Goal: Task Accomplishment & Management: Manage account settings

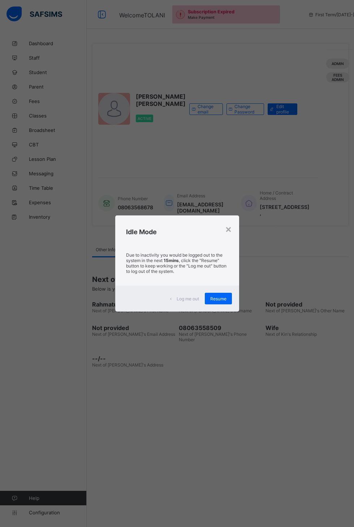
click at [229, 236] on h2 "Idle Mode" at bounding box center [177, 232] width 102 height 8
click at [227, 302] on span "Resume" at bounding box center [218, 298] width 16 height 5
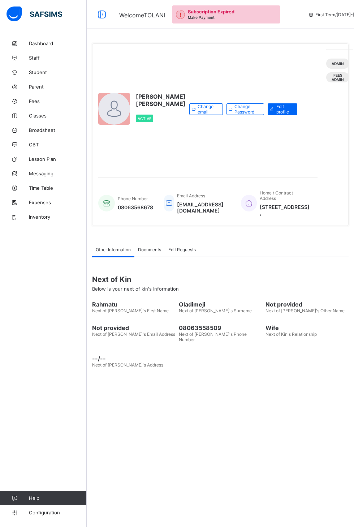
click at [293, 414] on div "TOLANI M. BABAJIDE Active Change email Change Password Edit profile Admin Fees …" at bounding box center [221, 263] width 268 height 527
click at [291, 70] on div "TOLANI M. BABAJIDE Active Change email Change Password Edit profile" at bounding box center [207, 109] width 219 height 119
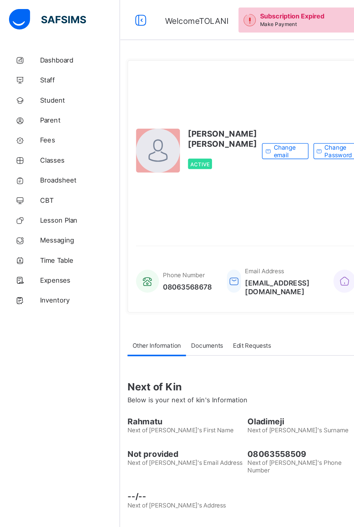
click at [35, 99] on span "Fees" at bounding box center [58, 101] width 58 height 6
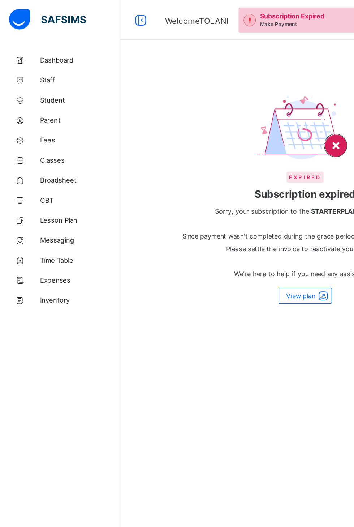
click at [35, 104] on span "Fees" at bounding box center [58, 101] width 58 height 6
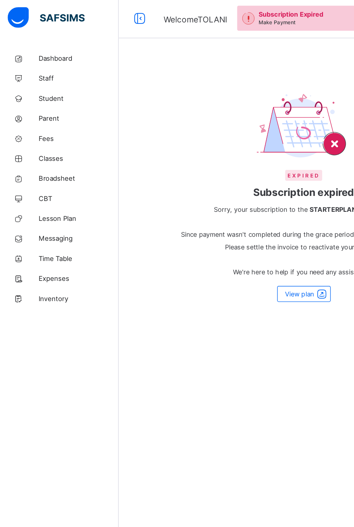
click at [53, 102] on span "Fees" at bounding box center [58, 101] width 58 height 6
click at [40, 99] on span "Fees" at bounding box center [58, 101] width 58 height 6
click at [219, 15] on div "Subscription Expired Make Payment" at bounding box center [213, 14] width 50 height 11
click at [225, 211] on span "View plan" at bounding box center [217, 213] width 21 height 5
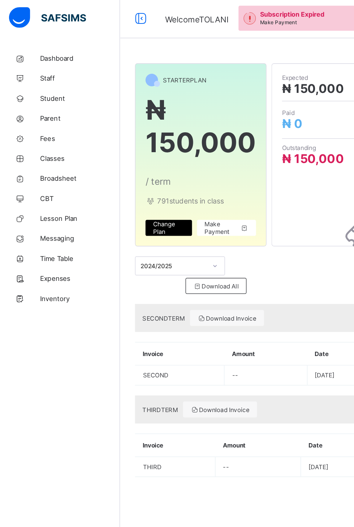
click at [36, 104] on span "Fees" at bounding box center [58, 101] width 58 height 6
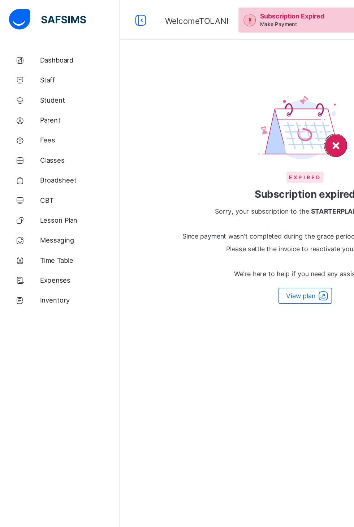
click at [37, 101] on span "Fees" at bounding box center [58, 101] width 58 height 6
click at [35, 101] on span "Fees" at bounding box center [58, 101] width 58 height 6
